Goal: Check status: Verify the current state of an ongoing process or item

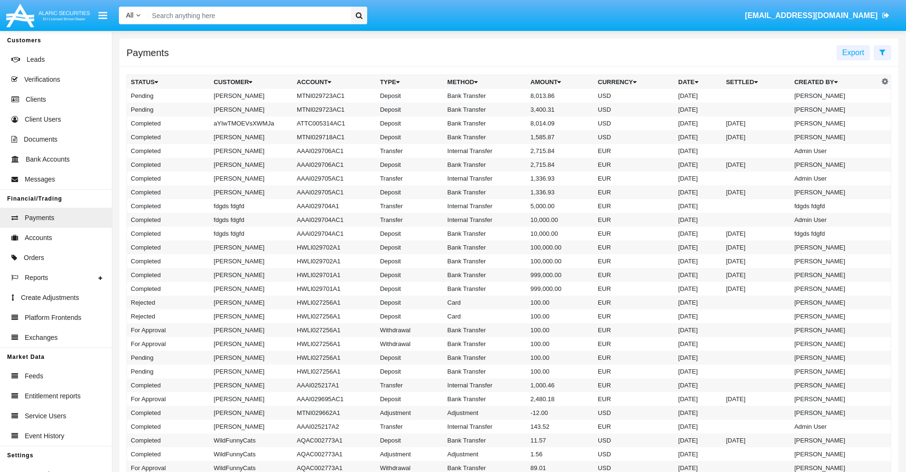
click at [882, 52] on icon at bounding box center [882, 52] width 6 height 8
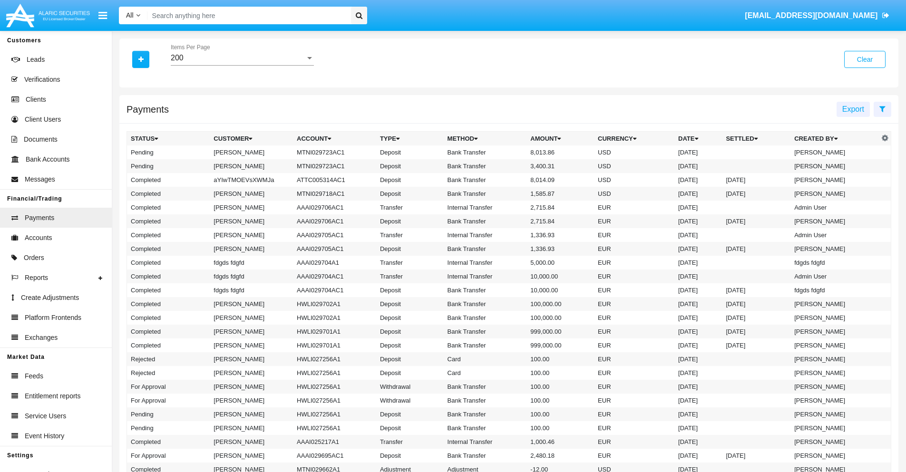
click at [242, 58] on div "200" at bounding box center [238, 58] width 135 height 9
click at [242, 65] on span "10" at bounding box center [242, 65] width 143 height 23
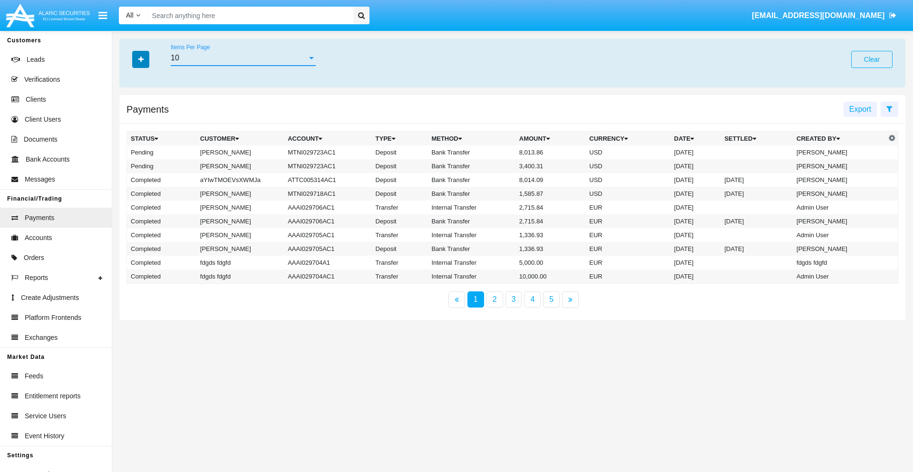
click at [141, 59] on icon "button" at bounding box center [140, 59] width 5 height 7
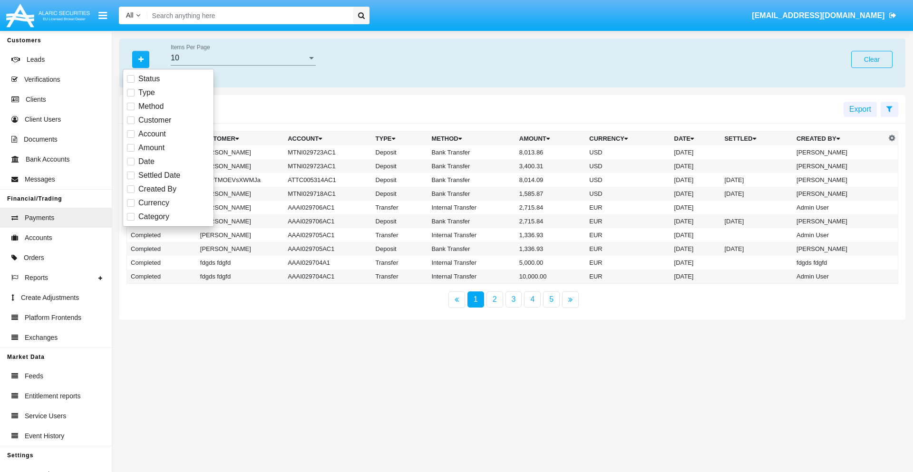
click at [149, 79] on span "Status" at bounding box center [148, 78] width 21 height 11
click at [131, 83] on input "Status" at bounding box center [130, 83] width 0 height 0
checkbox input "true"
click at [141, 59] on icon "button" at bounding box center [140, 59] width 5 height 7
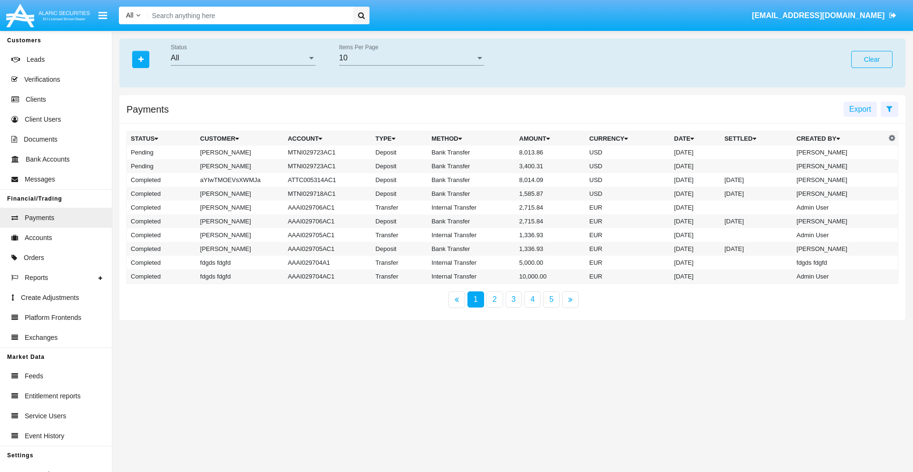
click at [243, 58] on div "All" at bounding box center [239, 58] width 136 height 9
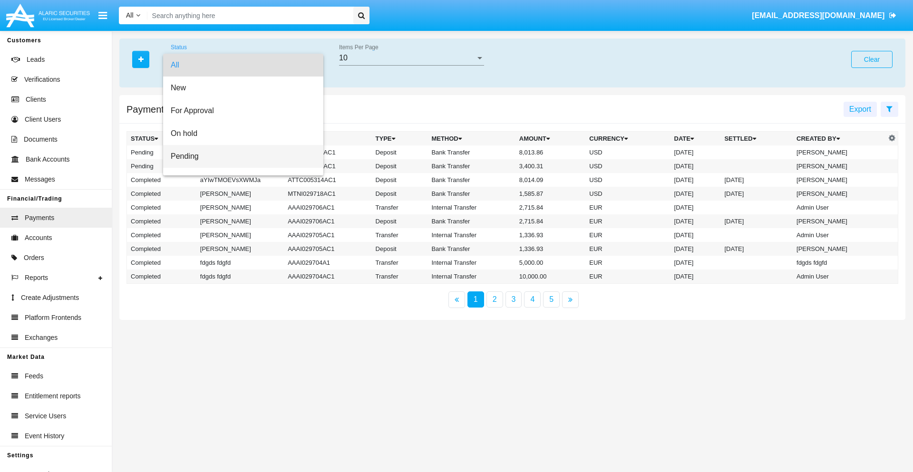
click at [239, 156] on span "Pending" at bounding box center [243, 156] width 145 height 23
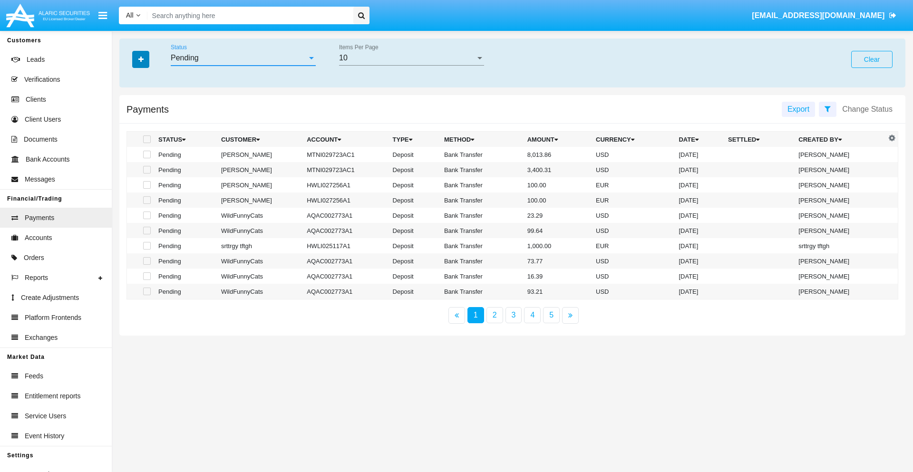
click at [141, 59] on icon "button" at bounding box center [140, 59] width 5 height 7
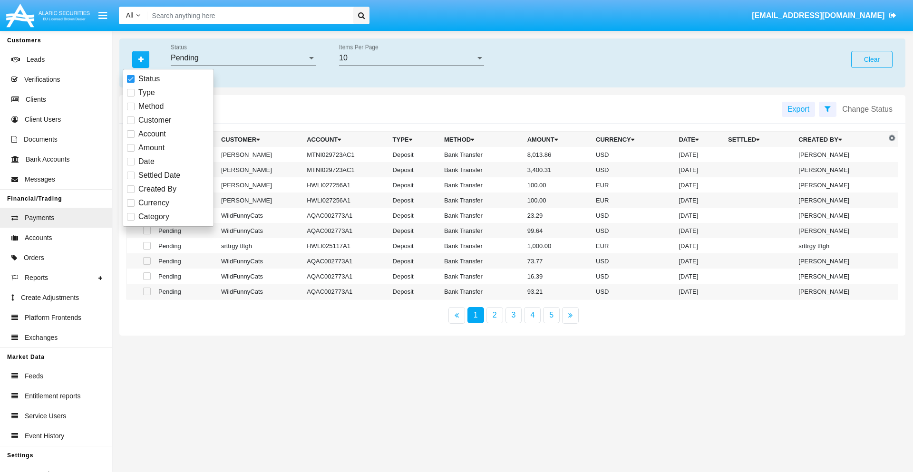
click at [151, 106] on span "Method" at bounding box center [150, 106] width 25 height 11
click at [131, 110] on input "Method" at bounding box center [130, 110] width 0 height 0
checkbox input "true"
click at [141, 59] on icon "button" at bounding box center [140, 59] width 5 height 7
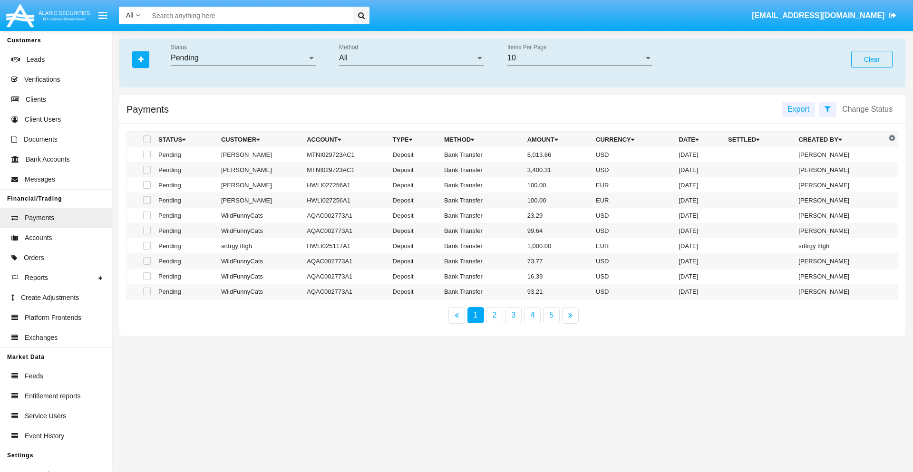
click at [411, 58] on div "All" at bounding box center [407, 58] width 136 height 9
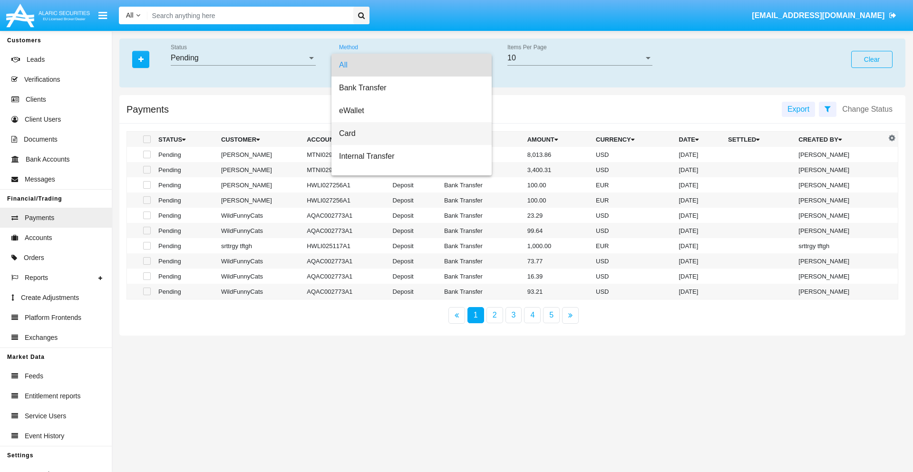
click at [407, 134] on span "Card" at bounding box center [411, 133] width 145 height 23
